Goal: Register for event/course

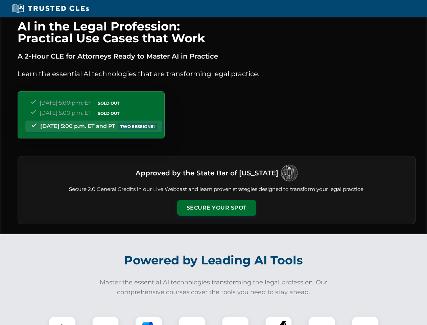
click at [217, 208] on button "Secure Your Spot" at bounding box center [216, 208] width 79 height 16
click at [62, 320] on img at bounding box center [62, 330] width 20 height 20
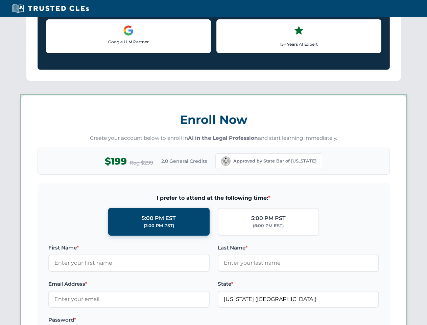
click at [149, 320] on label "Password *" at bounding box center [128, 320] width 161 height 8
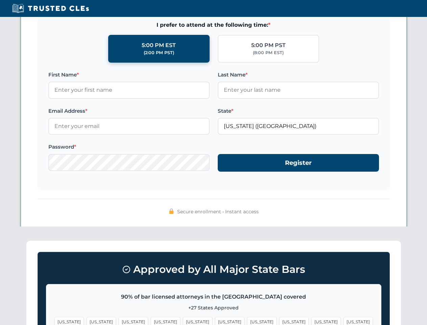
click at [247, 320] on span "[US_STATE]" at bounding box center [261, 322] width 29 height 10
click at [312, 320] on span "[US_STATE]" at bounding box center [326, 322] width 29 height 10
